Goal: Find specific page/section: Find specific page/section

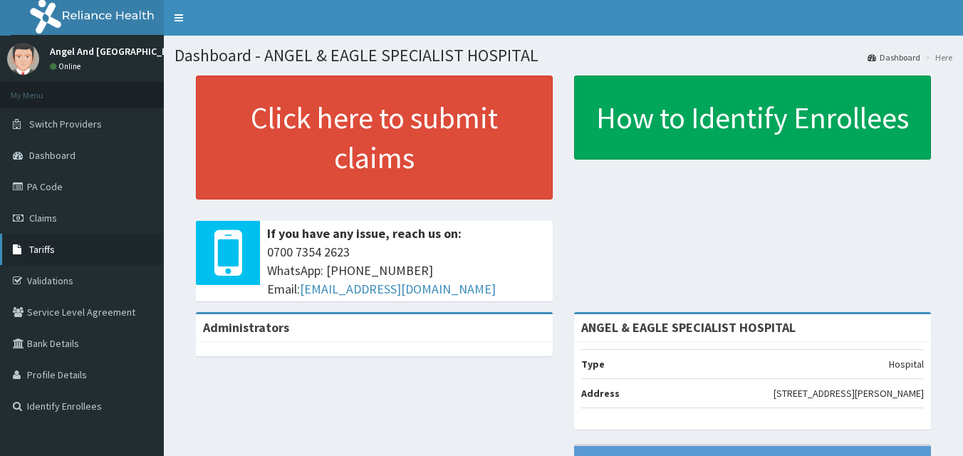
click at [47, 251] on span "Tariffs" at bounding box center [42, 249] width 26 height 13
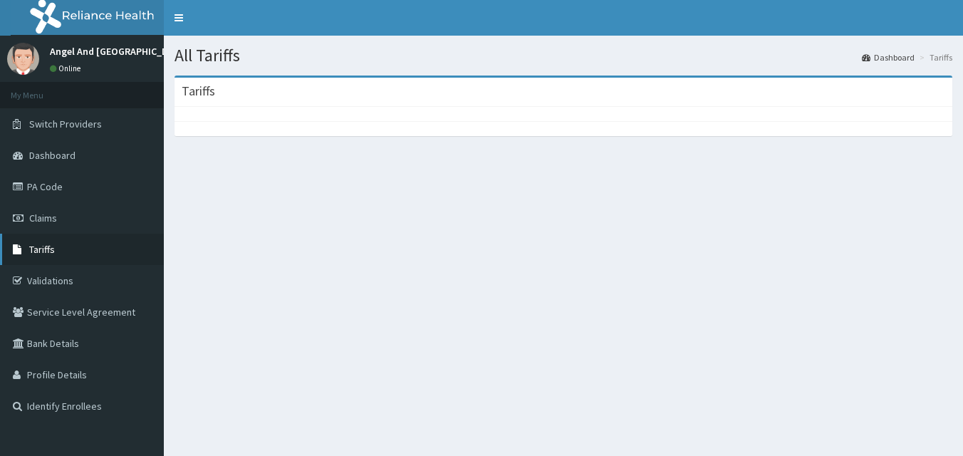
click at [48, 249] on span "Tariffs" at bounding box center [42, 249] width 26 height 13
click at [46, 254] on span "Tariffs" at bounding box center [42, 249] width 26 height 13
